Goal: Task Accomplishment & Management: Manage account settings

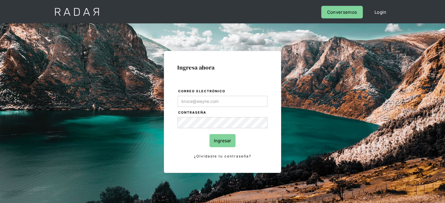
type input "wara.loayza@remitee.com"
click at [222, 141] on input "Ingresar" at bounding box center [223, 140] width 26 height 13
